Goal: Transaction & Acquisition: Purchase product/service

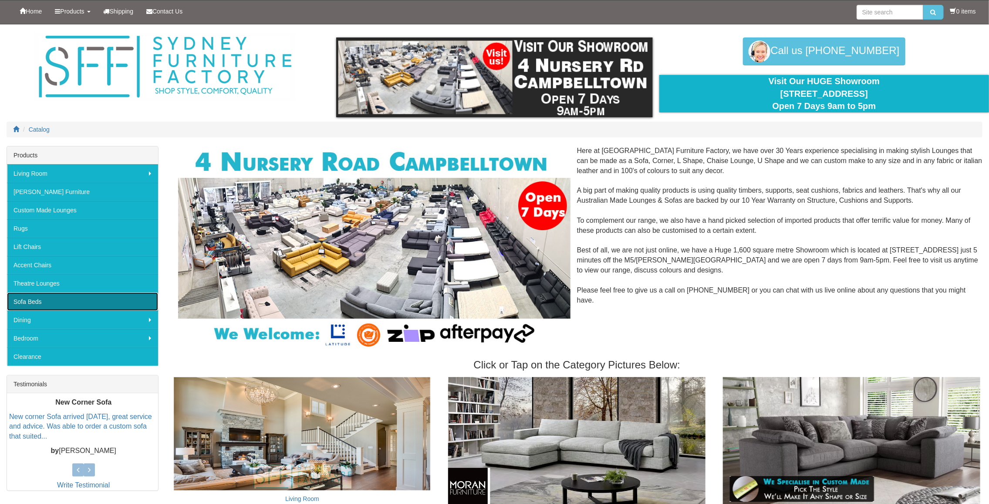
click at [44, 295] on link "Sofa Beds" at bounding box center [82, 301] width 151 height 18
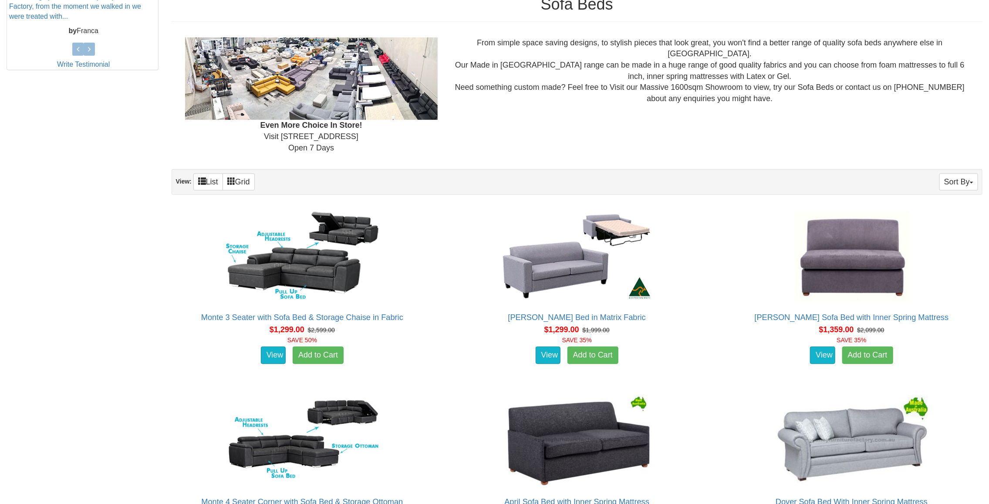
scroll to position [377, 0]
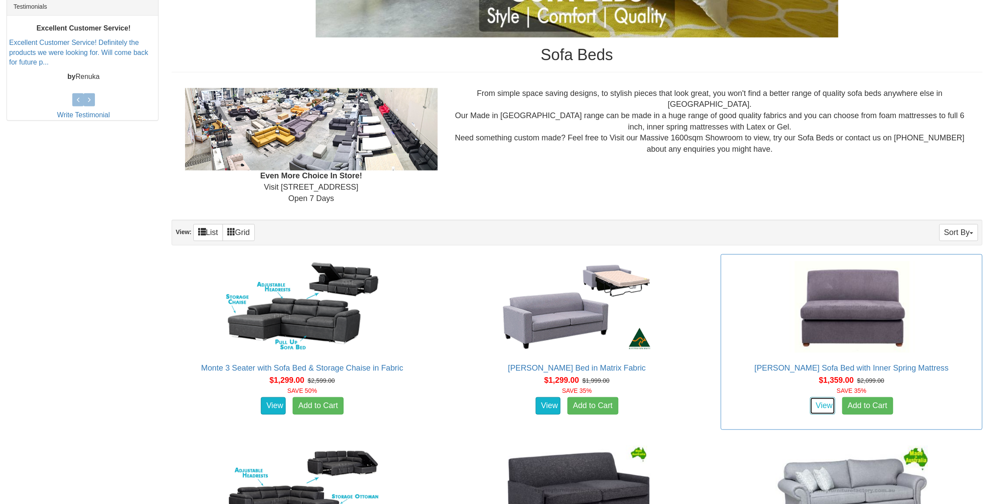
click at [824, 402] on link "View" at bounding box center [822, 405] width 25 height 17
